Goal: Task Accomplishment & Management: Use online tool/utility

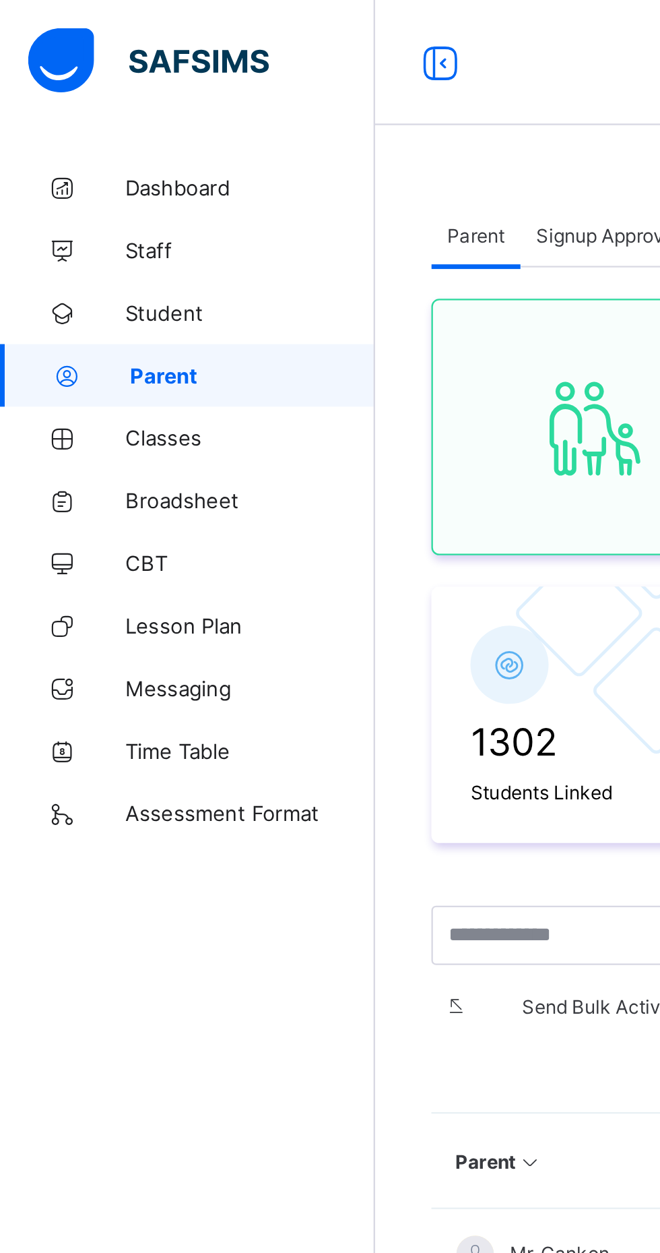
click at [78, 190] on span "Classes" at bounding box center [108, 188] width 108 height 11
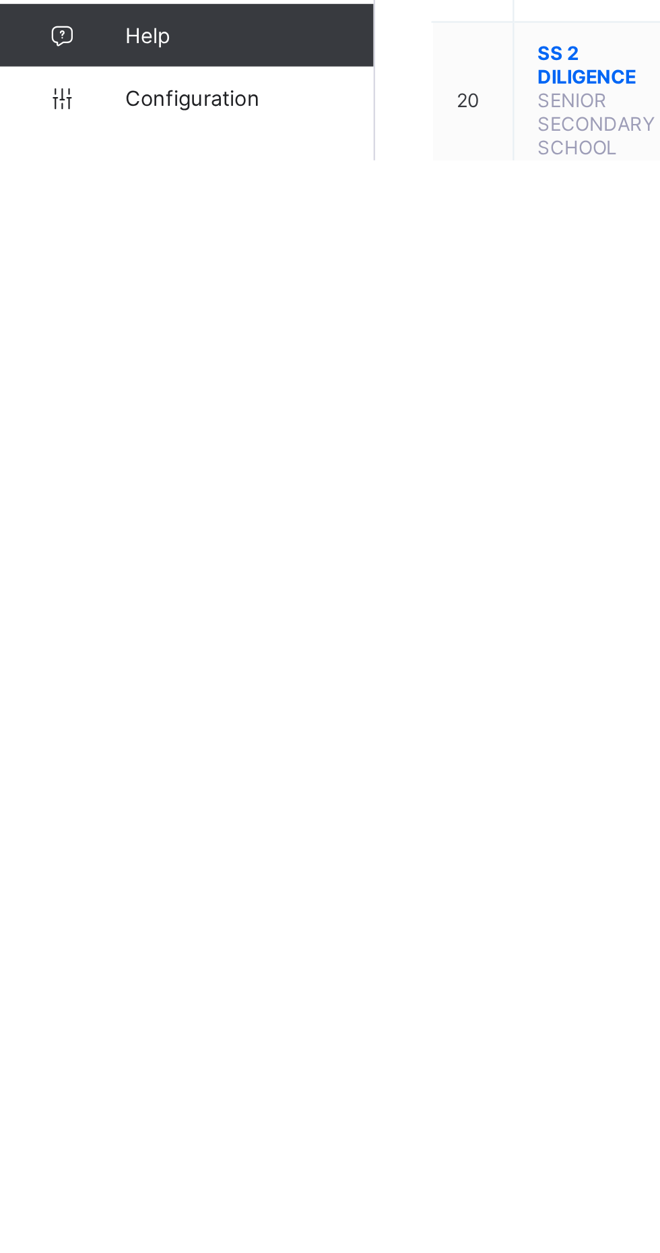
scroll to position [366, 0]
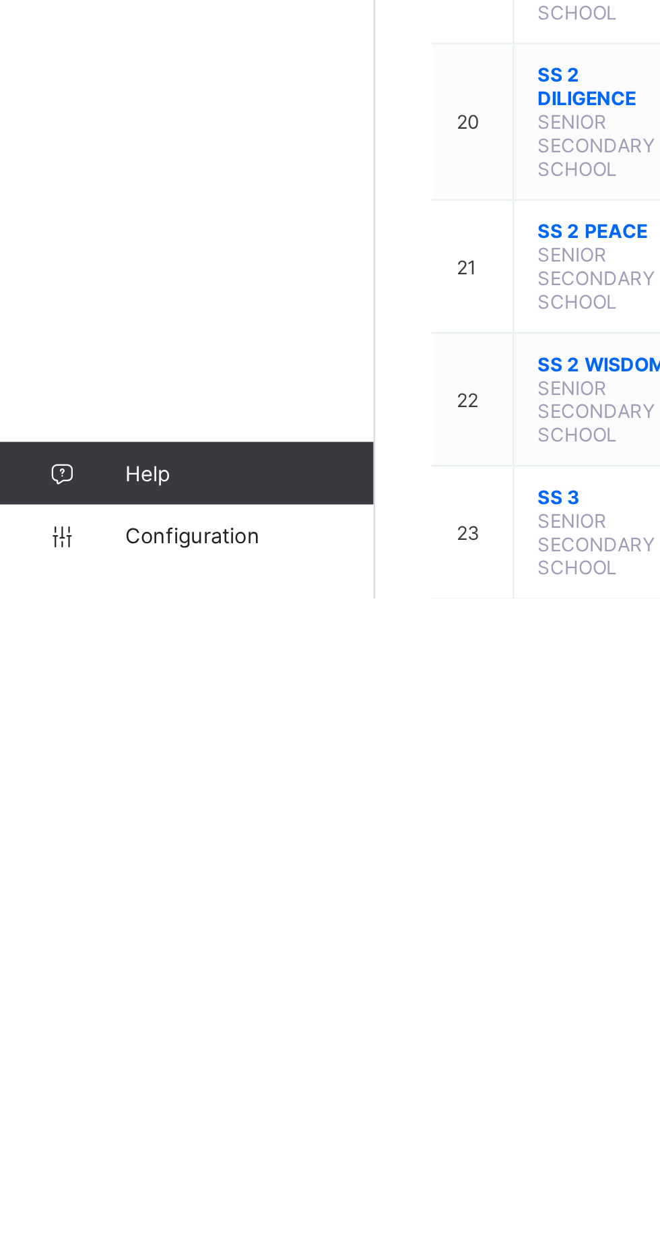
click at [84, 1231] on span "Configuration" at bounding box center [107, 1225] width 107 height 11
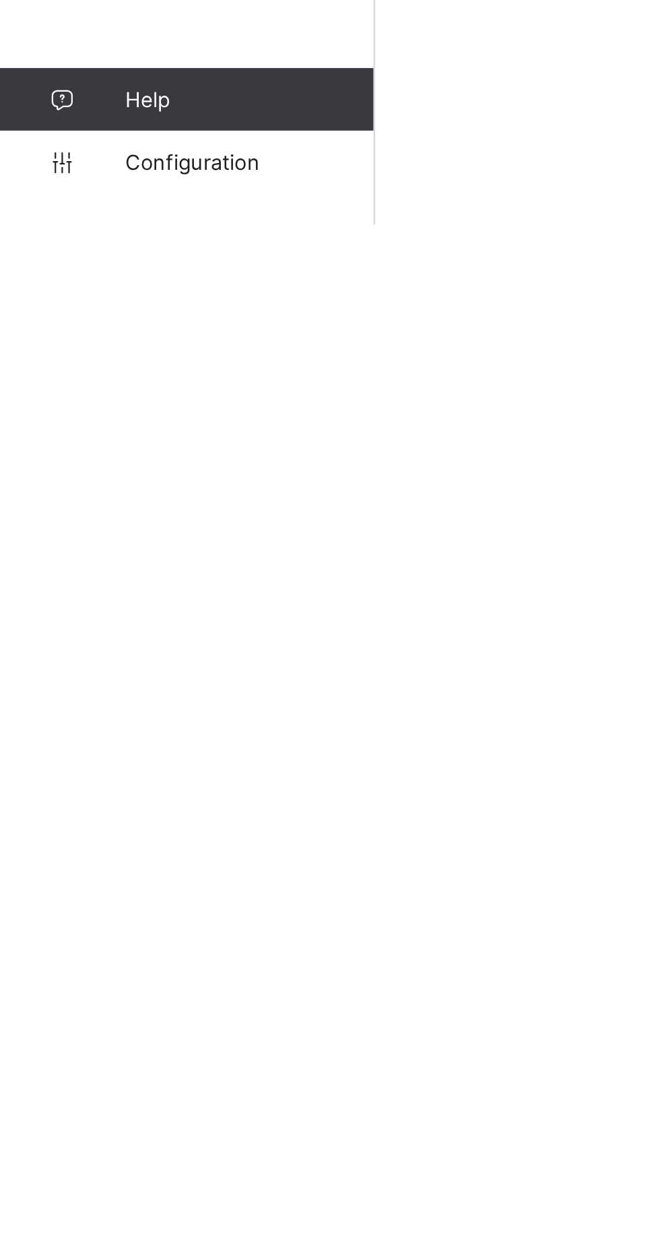
click at [88, 1231] on span "Configuration" at bounding box center [107, 1225] width 107 height 11
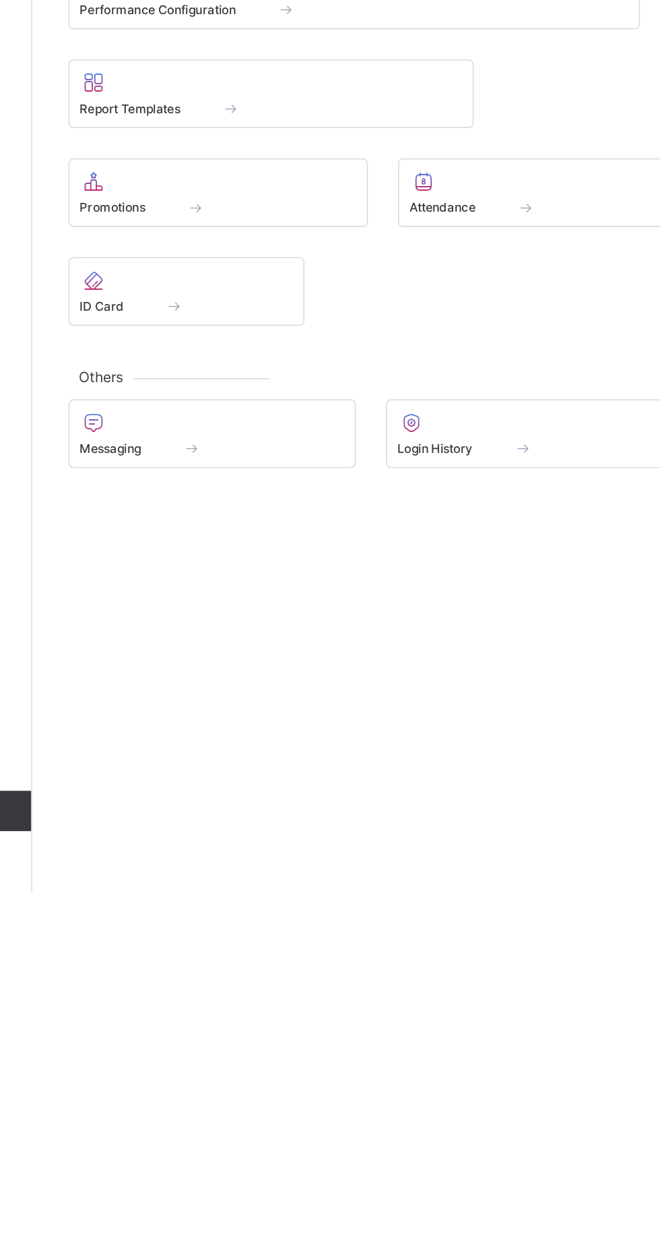
click at [217, 798] on span "Promotions" at bounding box center [215, 795] width 44 height 10
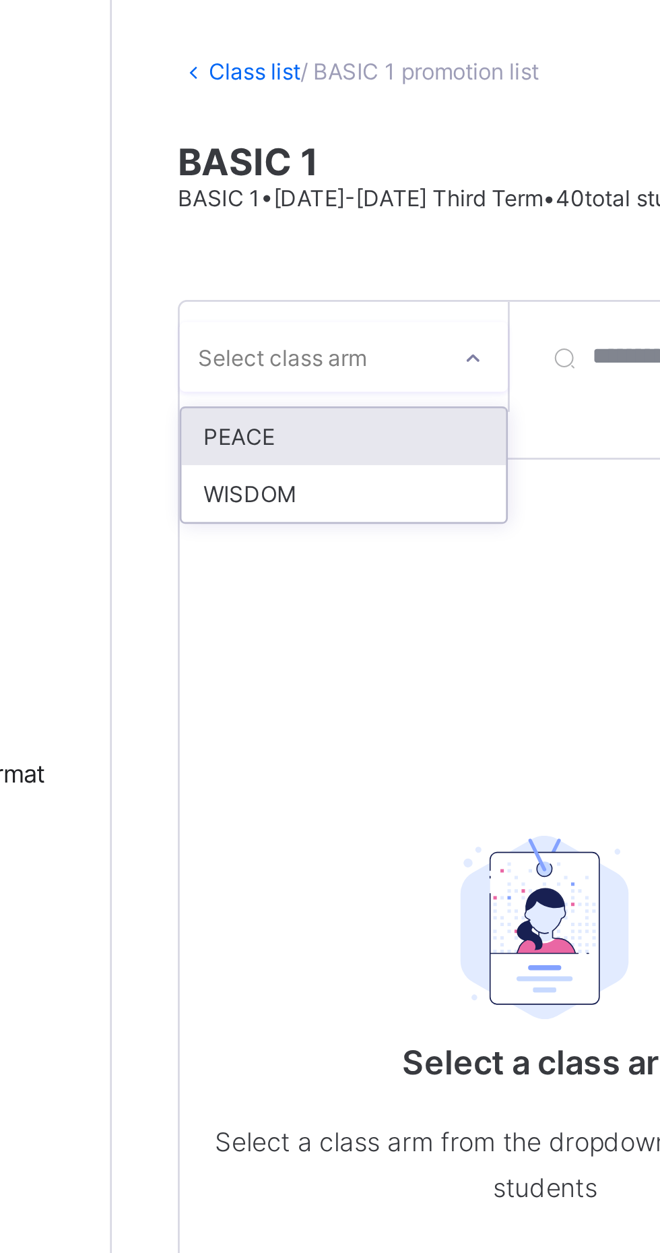
click at [232, 226] on div "PEACE" at bounding box center [246, 226] width 119 height 21
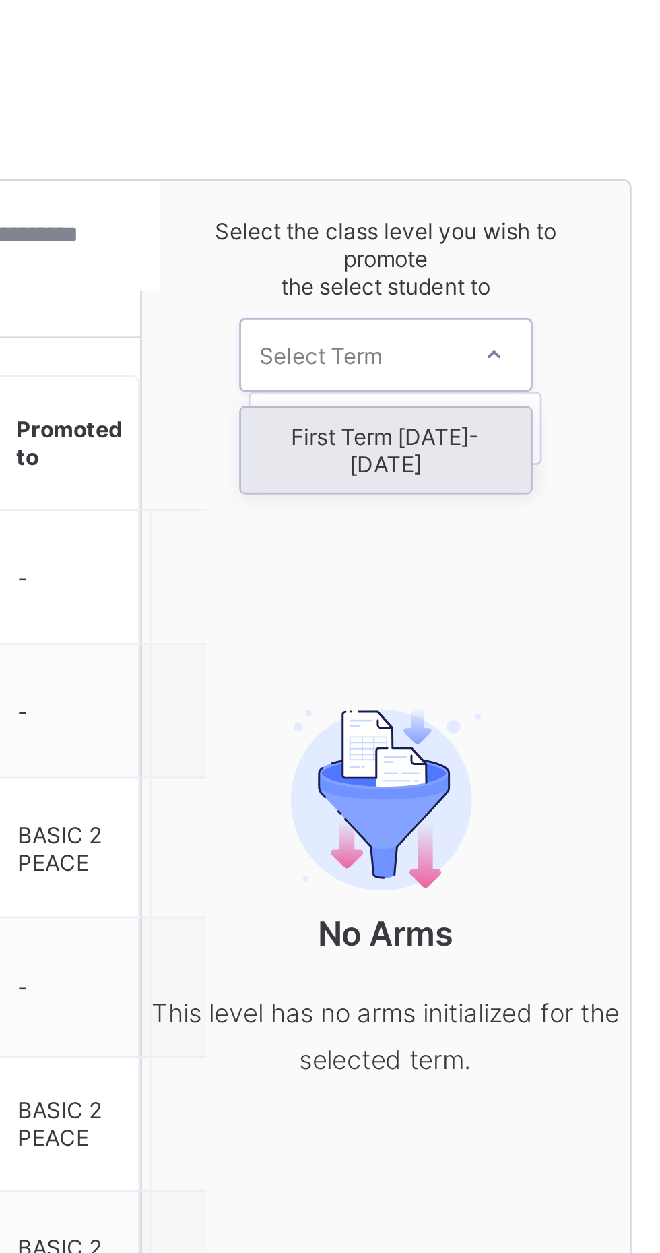
click at [542, 268] on div "First Term [DATE]-[DATE]" at bounding box center [546, 276] width 106 height 31
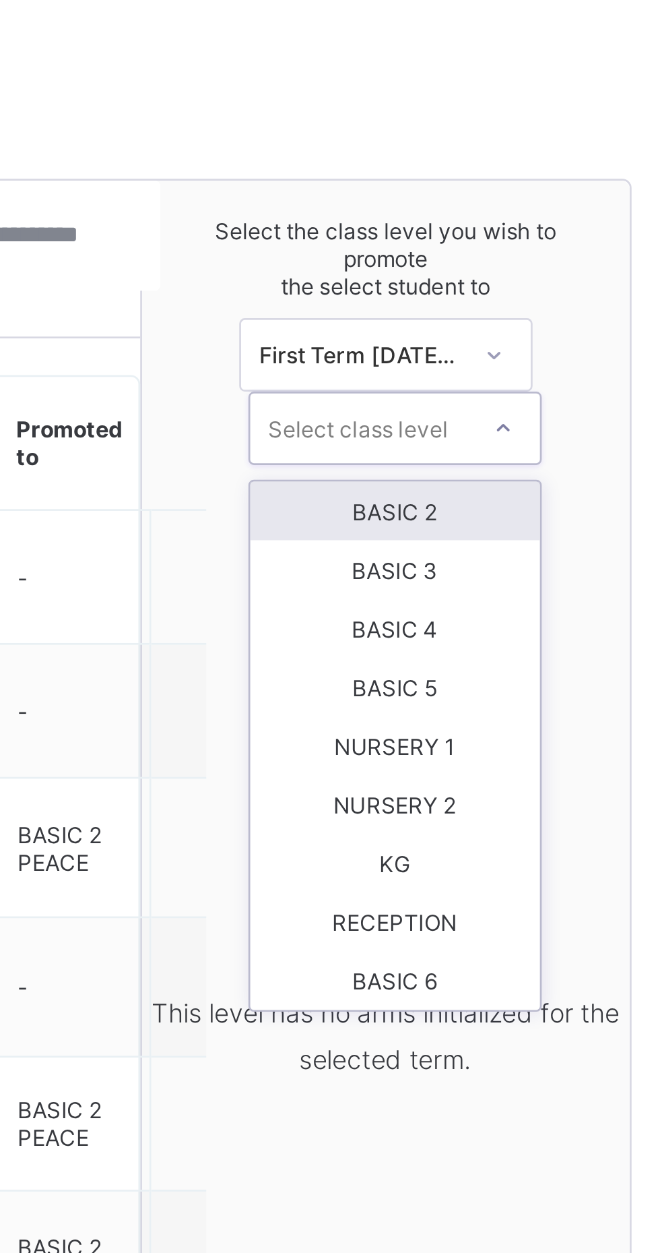
click at [553, 294] on div "BASIC 2" at bounding box center [549, 299] width 106 height 22
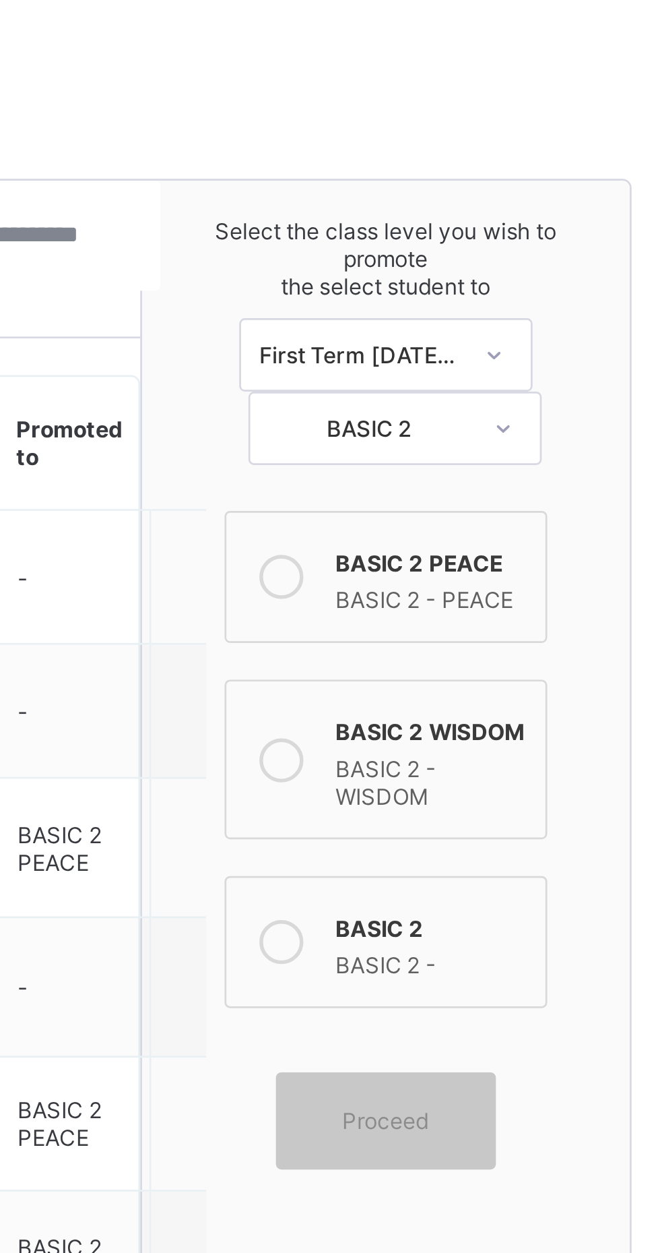
click at [509, 321] on icon at bounding box center [507, 323] width 16 height 16
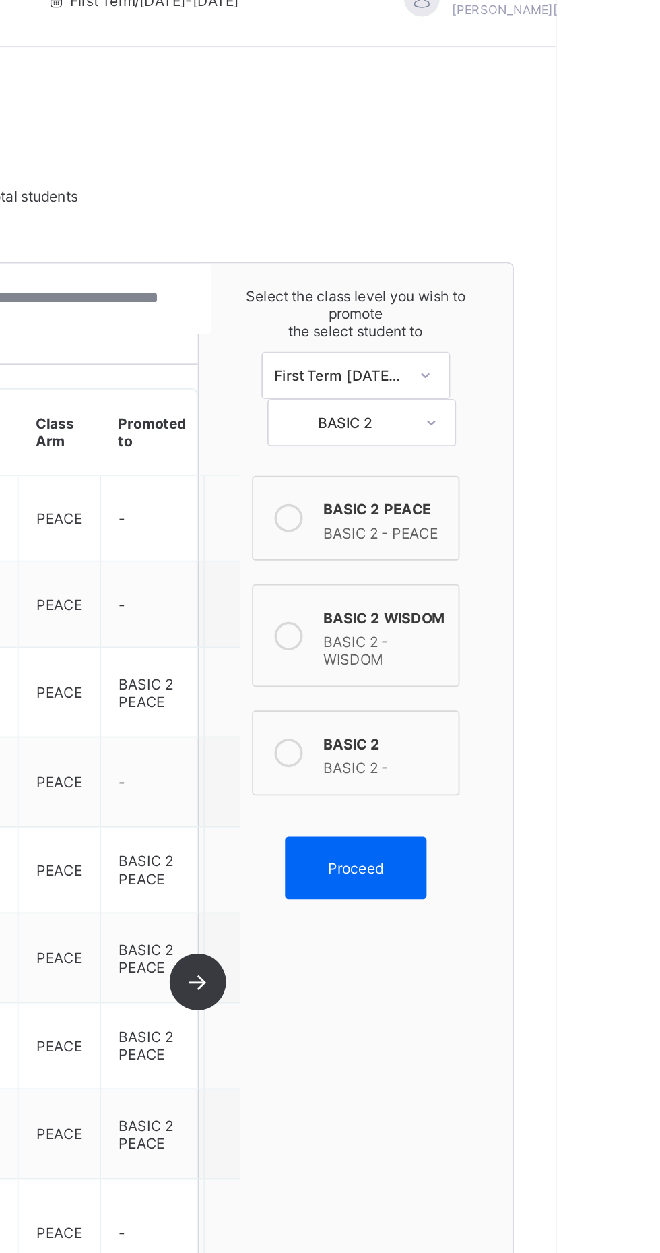
click at [557, 518] on span "Proceed" at bounding box center [546, 522] width 32 height 10
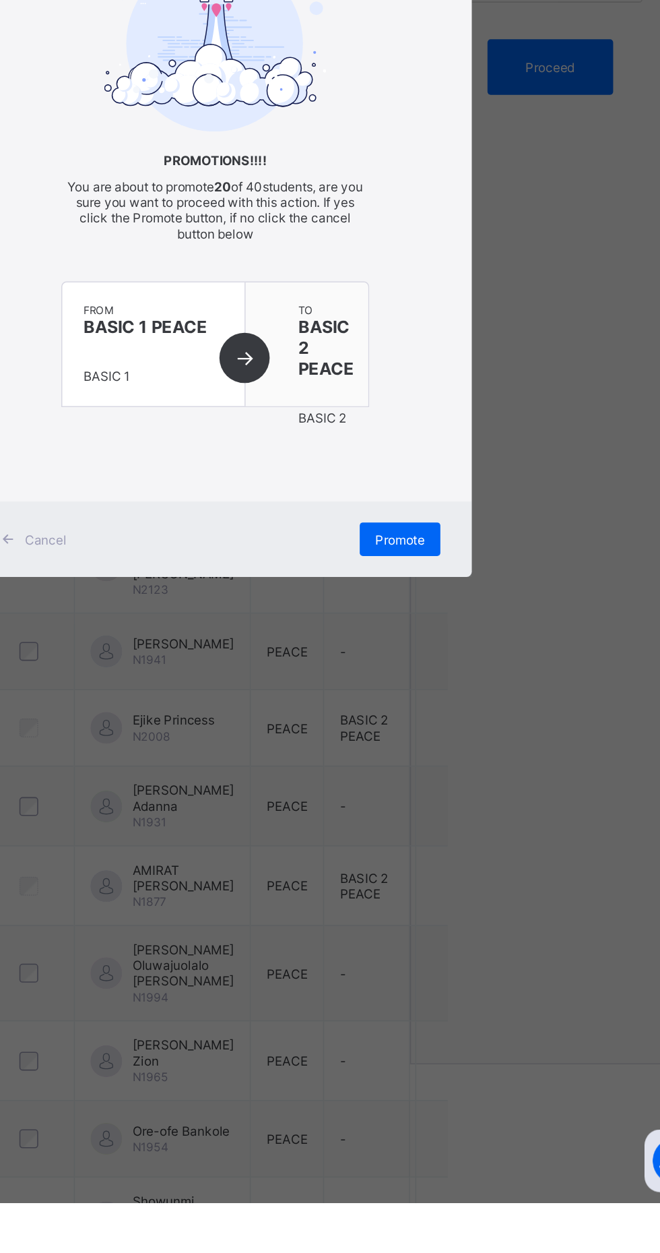
click at [465, 831] on span "Promote" at bounding box center [449, 826] width 32 height 10
click at [475, 837] on div "Promote" at bounding box center [449, 826] width 52 height 22
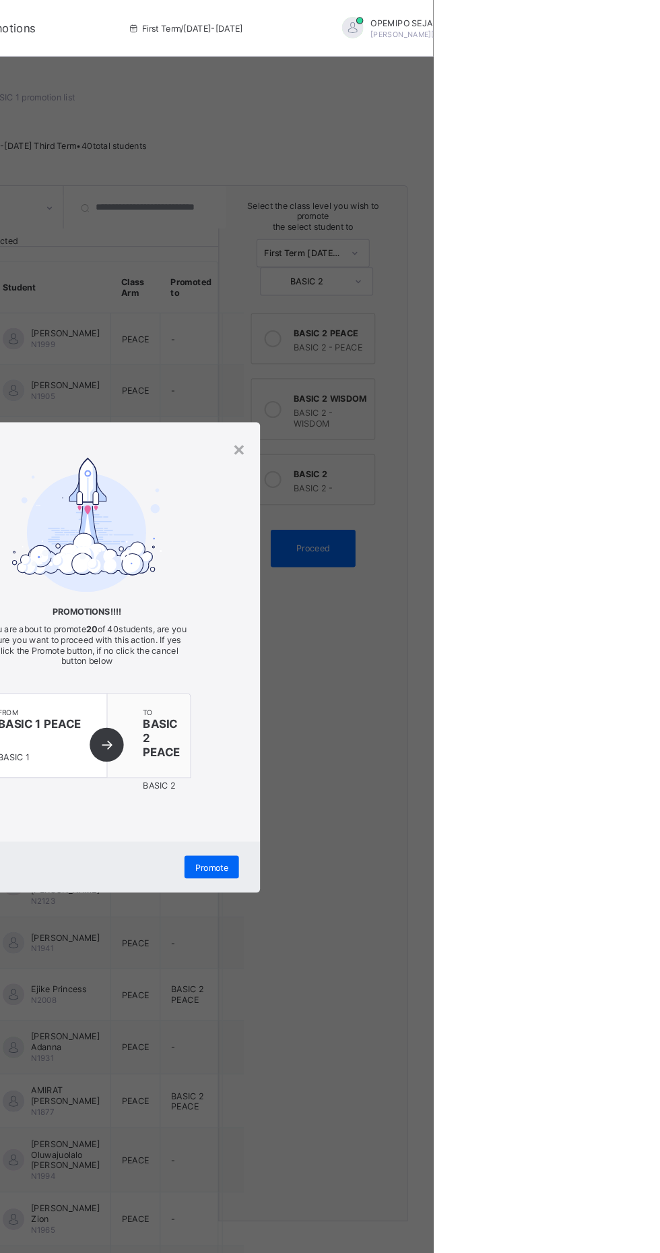
click at [475, 837] on div "Promote" at bounding box center [449, 826] width 52 height 22
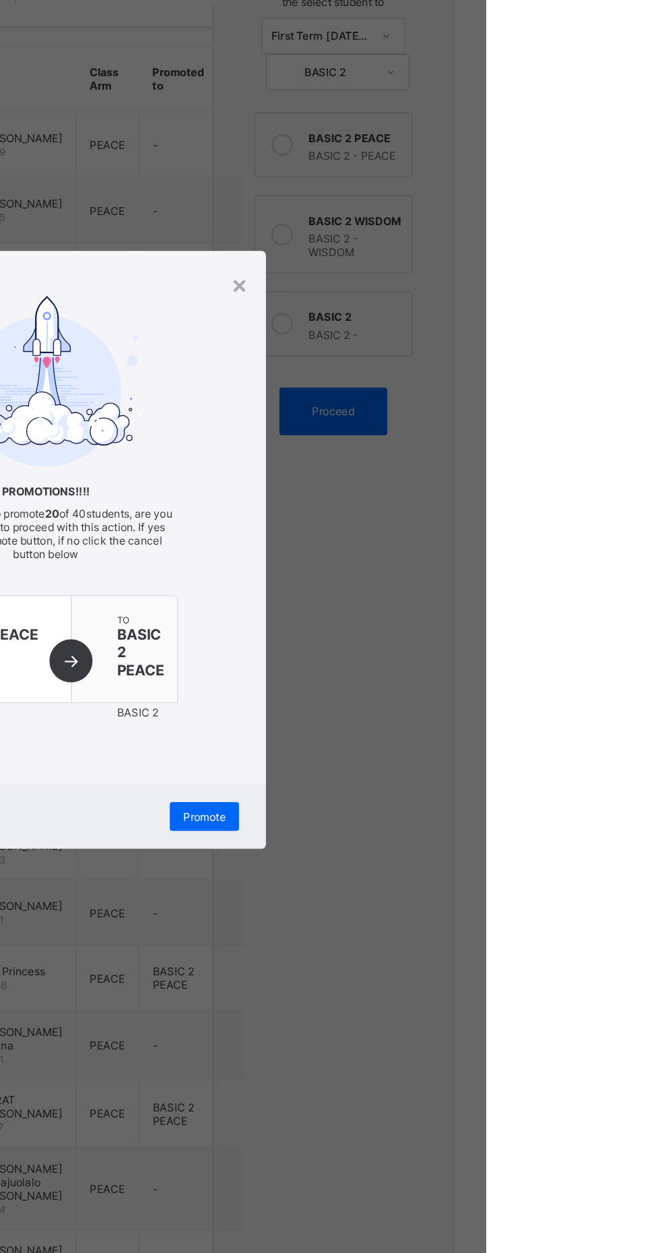
click at [465, 831] on span "Promote" at bounding box center [449, 826] width 32 height 10
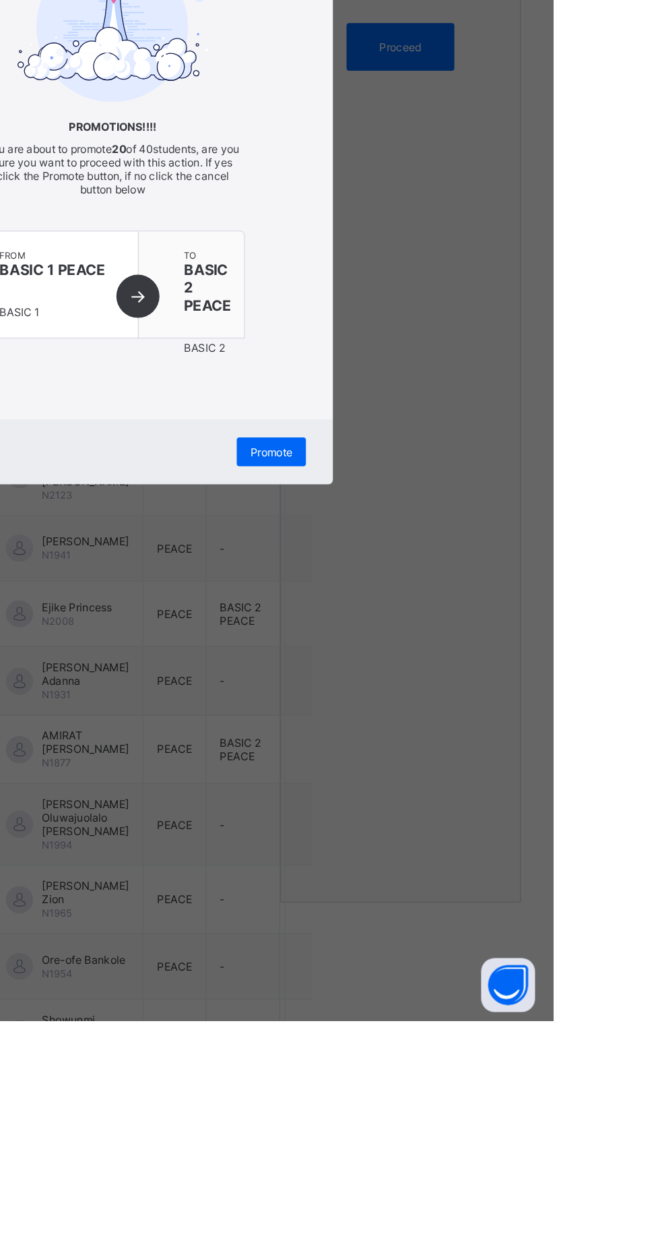
click at [465, 831] on span "Promote" at bounding box center [449, 826] width 32 height 10
